Goal: Information Seeking & Learning: Learn about a topic

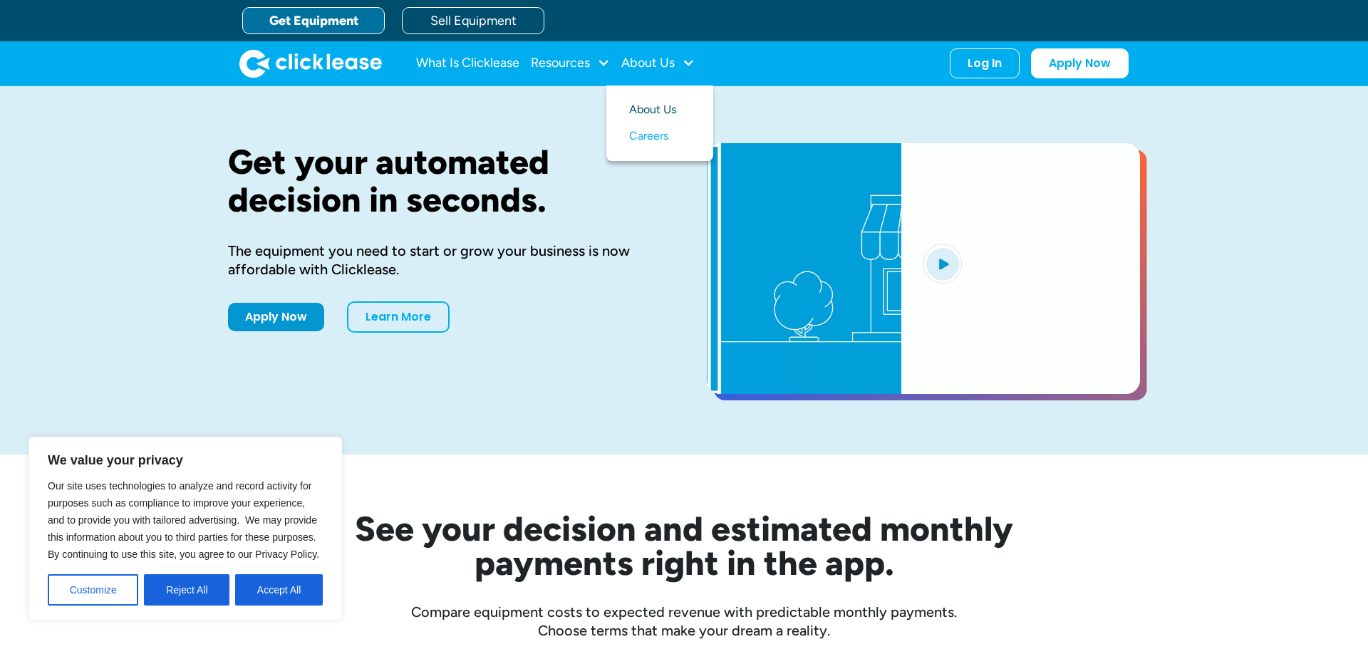
click at [670, 108] on link "About Us" at bounding box center [659, 110] width 61 height 26
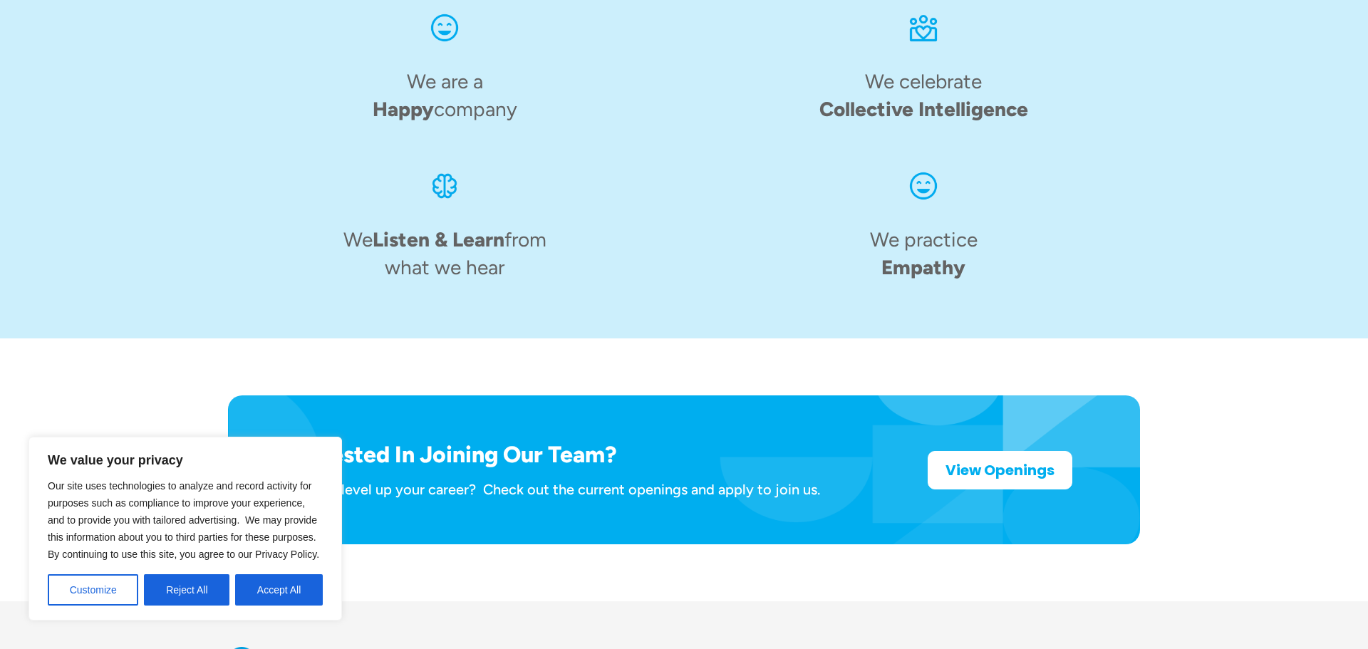
scroll to position [2218, 0]
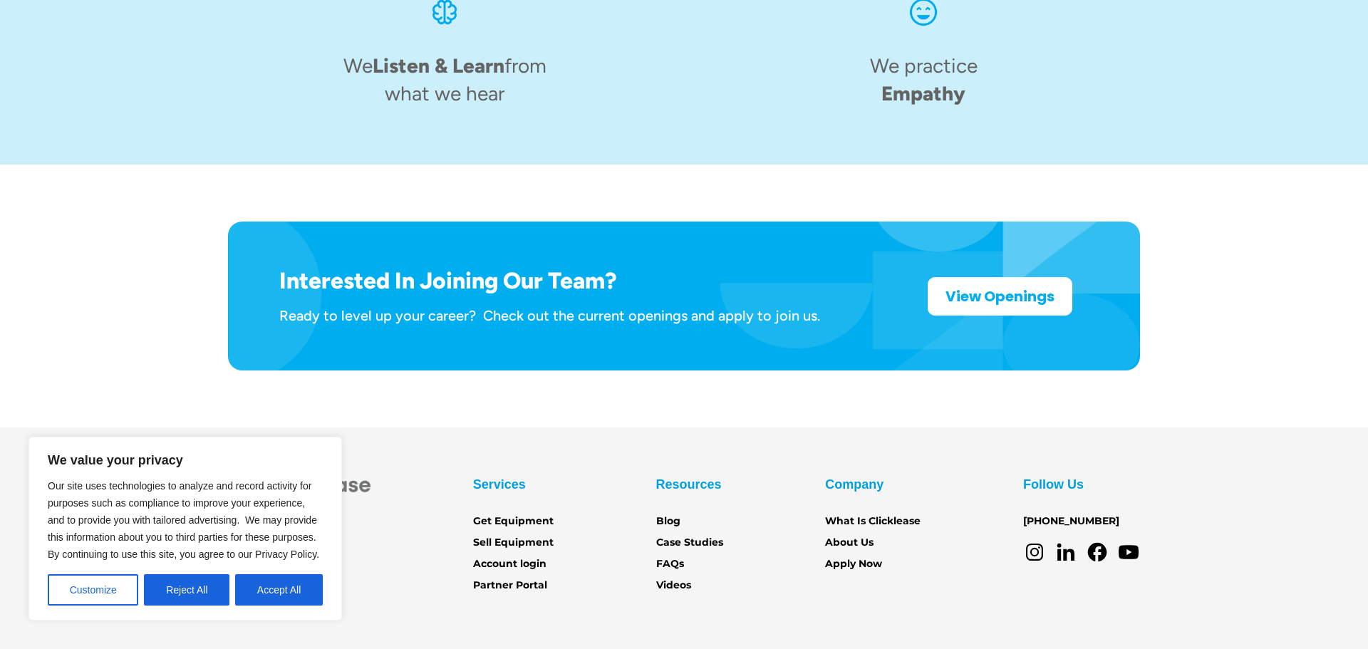
click at [217, 594] on button "Reject All" at bounding box center [187, 589] width 86 height 31
